Goal: Task Accomplishment & Management: Use online tool/utility

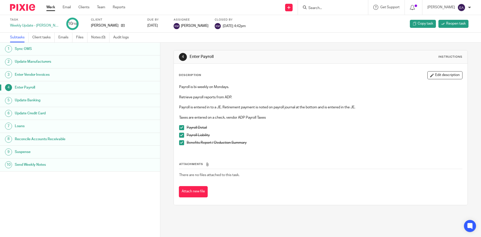
click at [319, 7] on input "Search" at bounding box center [330, 8] width 45 height 5
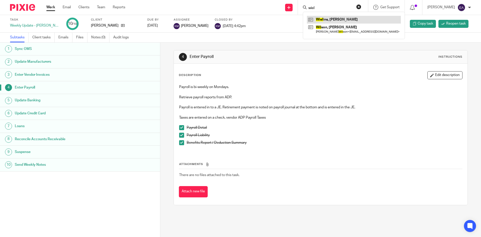
type input "wiel"
click at [322, 17] on link at bounding box center [354, 20] width 94 height 8
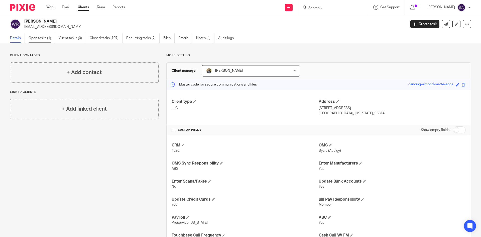
click at [39, 37] on link "Open tasks (1)" at bounding box center [42, 38] width 27 height 10
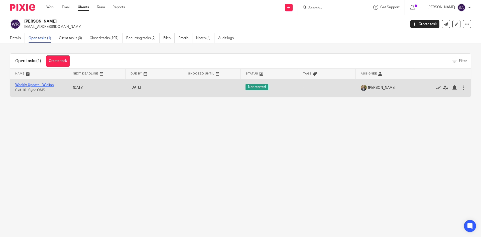
click at [33, 84] on link "Weekly Update - Wielins" at bounding box center [34, 85] width 38 height 4
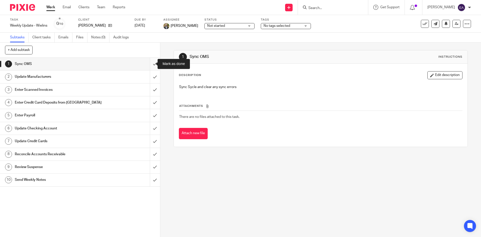
click at [150, 65] on input "submit" at bounding box center [80, 64] width 160 height 13
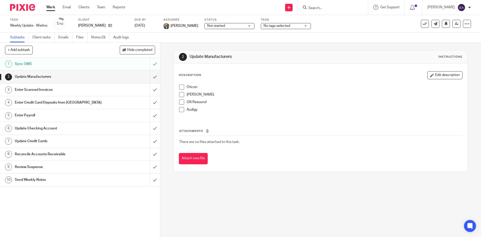
click at [182, 85] on span at bounding box center [181, 86] width 5 height 5
click at [180, 94] on span at bounding box center [181, 94] width 5 height 5
click at [181, 103] on span at bounding box center [181, 101] width 5 height 5
drag, startPoint x: 180, startPoint y: 109, endPoint x: 176, endPoint y: 107, distance: 5.0
click at [180, 109] on span at bounding box center [181, 109] width 5 height 5
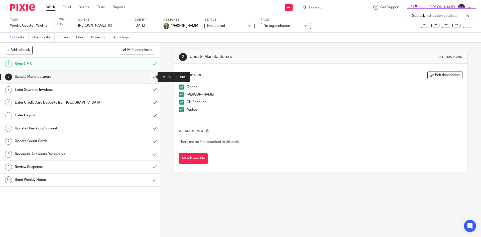
click at [149, 78] on input "submit" at bounding box center [80, 76] width 160 height 13
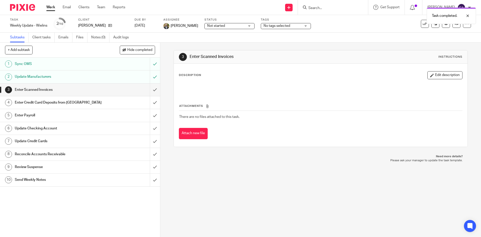
click at [329, 10] on div "Task completed." at bounding box center [359, 14] width 236 height 19
click at [327, 8] on div "Task completed." at bounding box center [359, 14] width 236 height 19
click at [322, 7] on div "Task completed." at bounding box center [359, 14] width 236 height 19
click at [334, 5] on form at bounding box center [334, 7] width 53 height 6
click at [315, 9] on div at bounding box center [332, 7] width 58 height 6
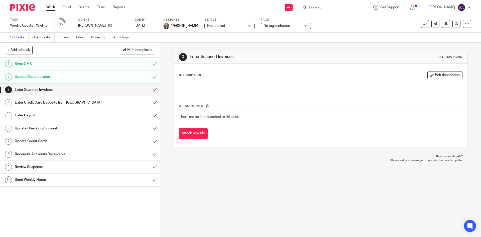
click at [320, 8] on input "Search" at bounding box center [330, 8] width 45 height 5
type input "VIE"
click at [330, 22] on link at bounding box center [353, 22] width 93 height 12
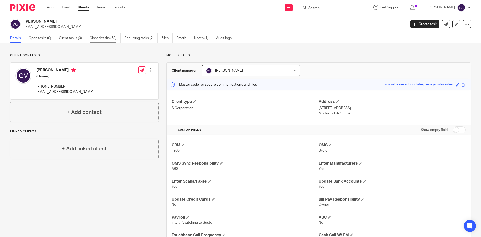
click at [108, 37] on link "Closed tasks (53)" at bounding box center [105, 38] width 31 height 10
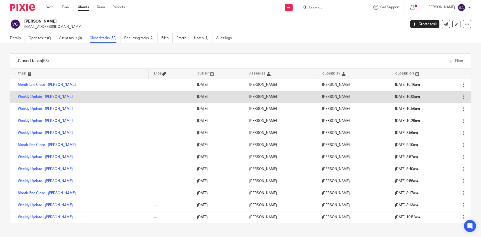
click at [51, 96] on link "Weekly Update - [PERSON_NAME]" at bounding box center [45, 97] width 55 height 4
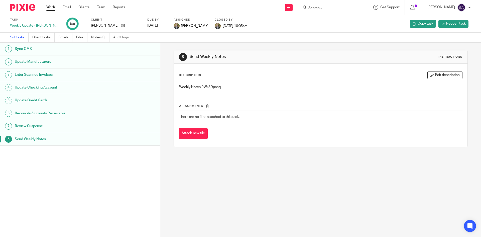
click at [38, 61] on h1 "Update Manufacturers" at bounding box center [62, 62] width 94 height 8
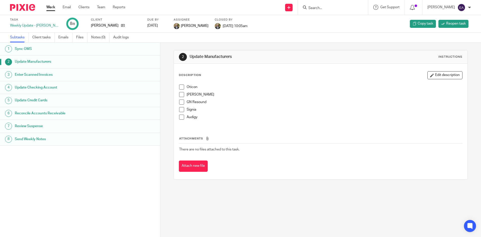
click at [180, 94] on span at bounding box center [181, 94] width 5 height 5
click at [180, 102] on span at bounding box center [181, 101] width 5 height 5
click at [180, 109] on span at bounding box center [181, 109] width 5 height 5
click at [181, 119] on span at bounding box center [181, 117] width 5 height 5
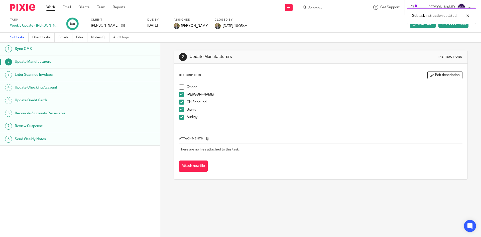
click at [44, 89] on h1 "Update Checking Account" at bounding box center [62, 88] width 94 height 8
